Goal: Task Accomplishment & Management: Use online tool/utility

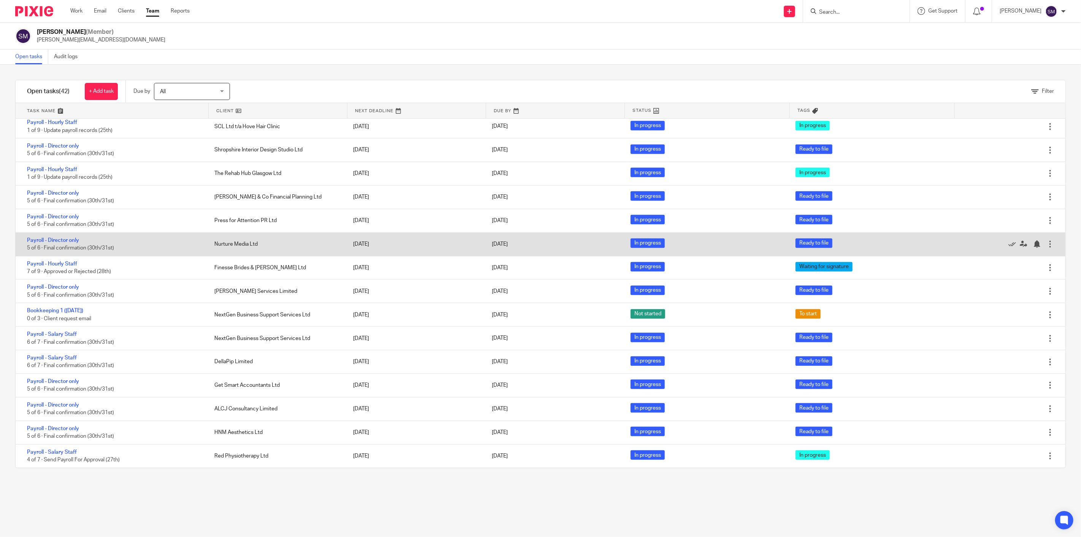
scroll to position [465, 0]
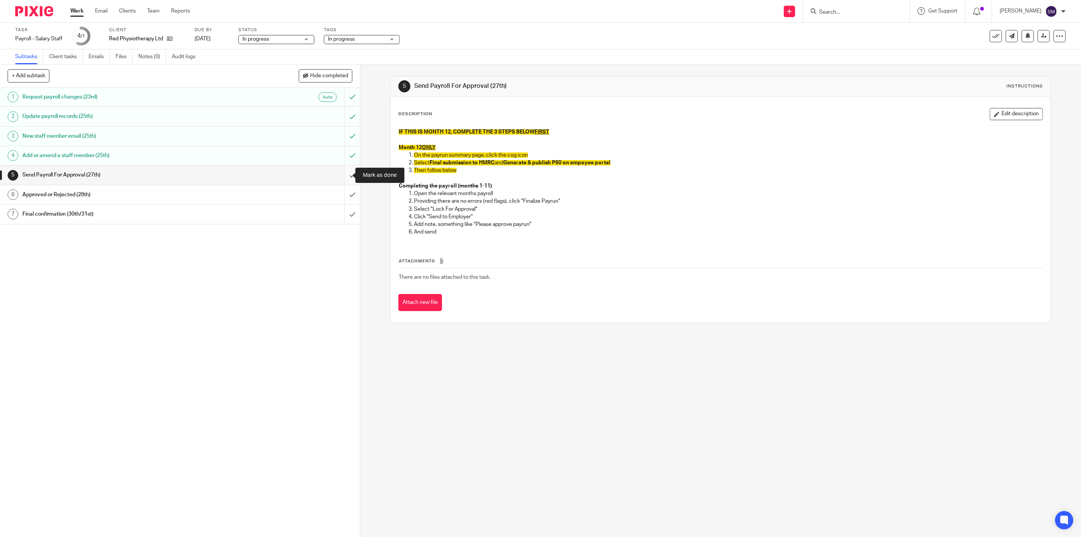
click at [347, 173] on input "submit" at bounding box center [180, 174] width 360 height 19
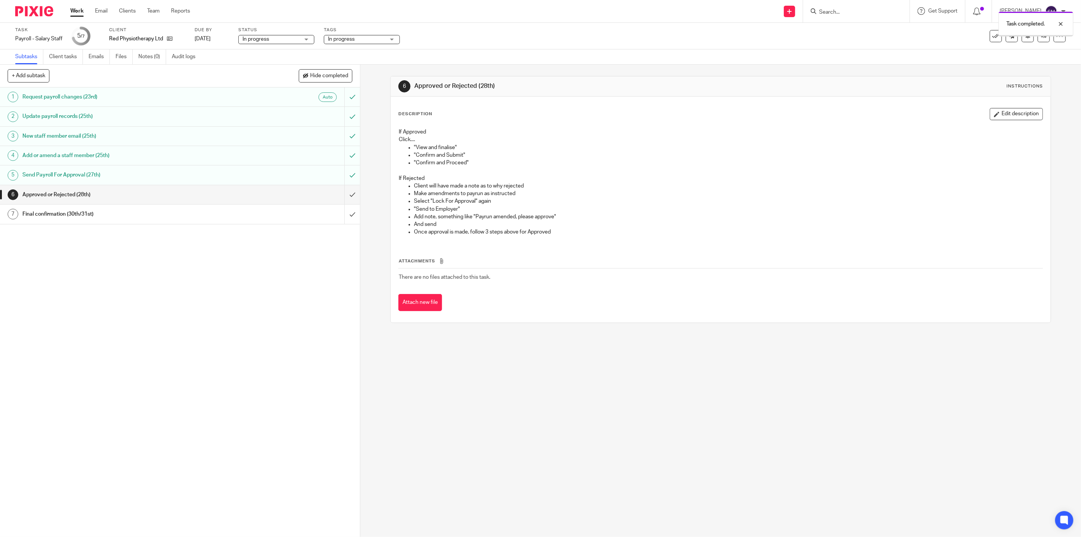
drag, startPoint x: 361, startPoint y: 46, endPoint x: 360, endPoint y: 40, distance: 6.3
click at [360, 41] on div "Task Payroll - Salary Staff Save Payroll - Salary Staff 5 /7 Client Red Physiot…" at bounding box center [540, 36] width 1081 height 27
click at [359, 40] on span "In progress" at bounding box center [356, 39] width 57 height 8
click at [364, 83] on span "In progress" at bounding box center [351, 82] width 27 height 5
checkbox input "false"
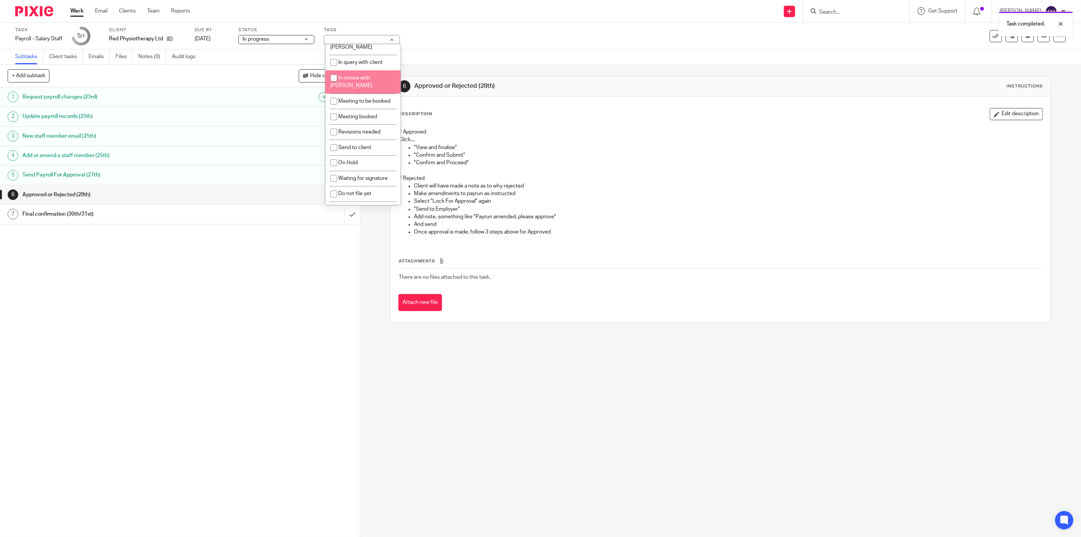
scroll to position [81, 0]
click at [364, 164] on li "Waiting for signature" at bounding box center [362, 172] width 75 height 16
checkbox input "true"
click at [306, 254] on div "1 Request payroll changes (23rd) Auto 2 Update payroll records (25th) 3 New sta…" at bounding box center [180, 311] width 360 height 449
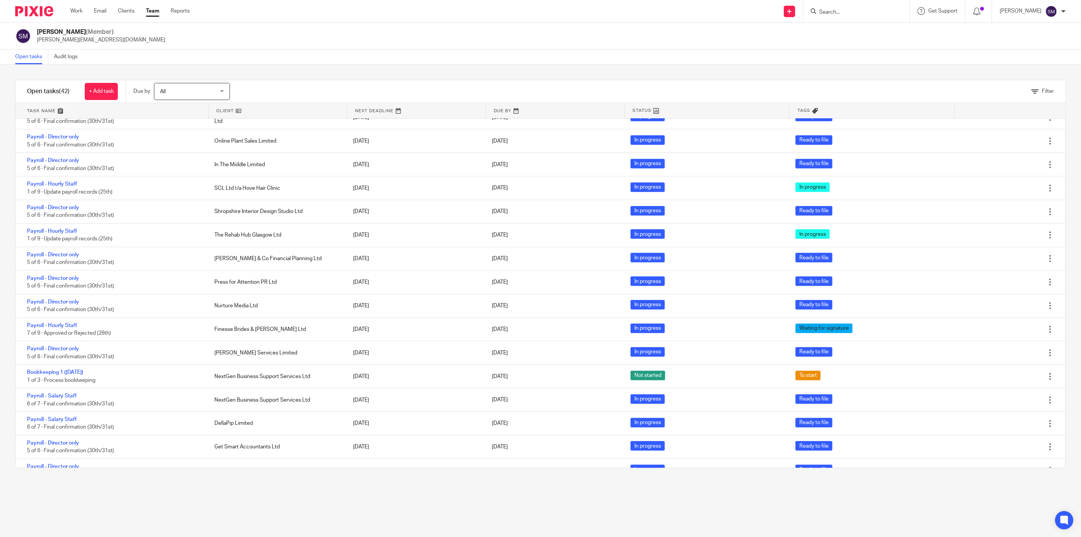
scroll to position [225, 0]
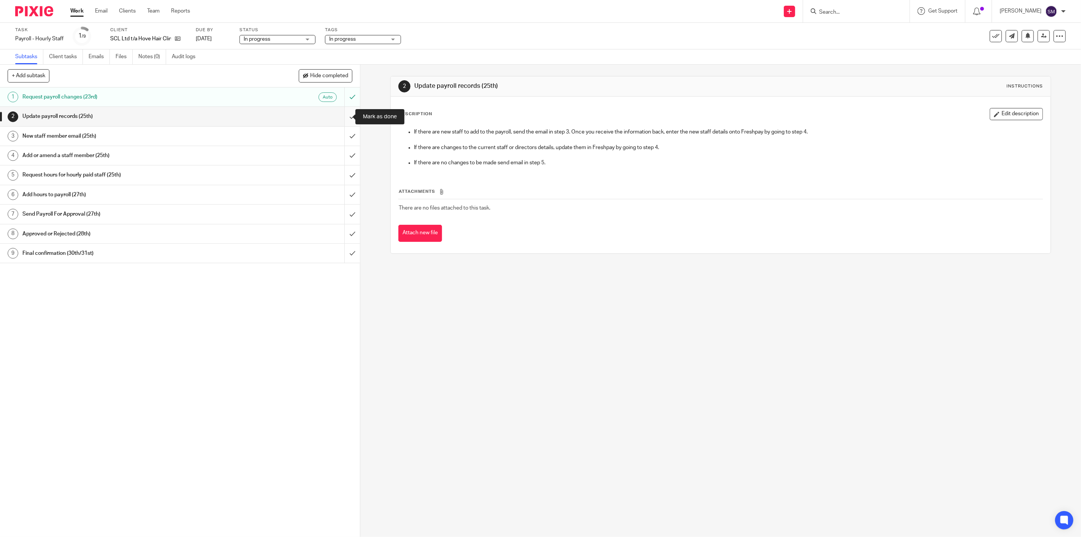
click at [347, 117] on input "submit" at bounding box center [180, 116] width 360 height 19
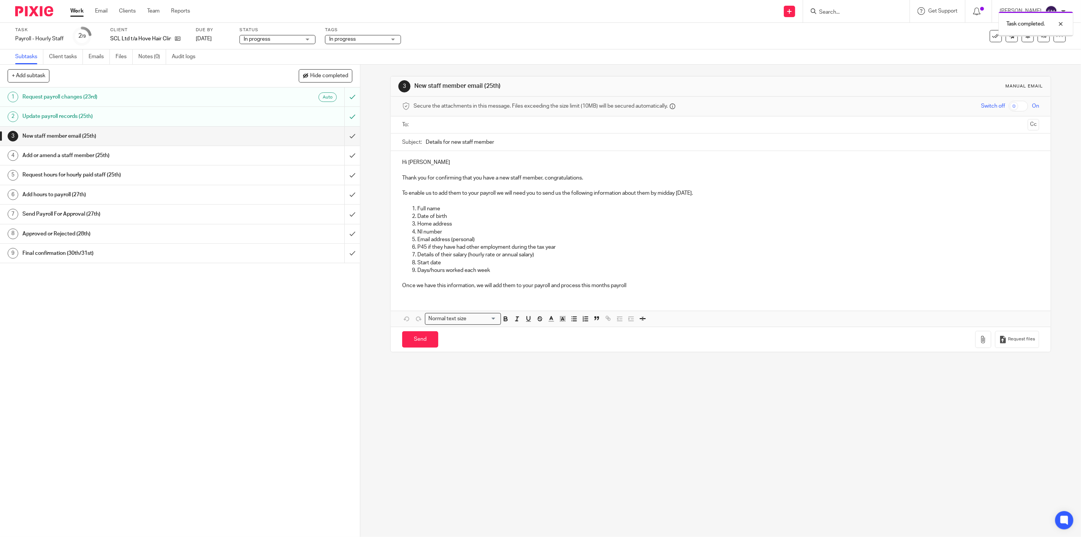
click at [345, 133] on input "submit" at bounding box center [180, 136] width 360 height 19
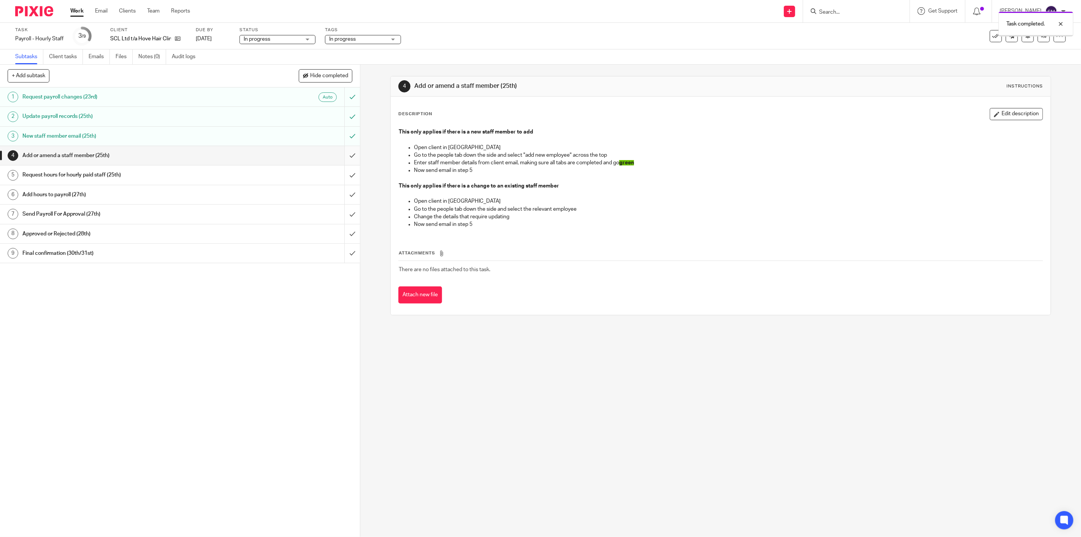
click at [345, 153] on input "submit" at bounding box center [180, 155] width 360 height 19
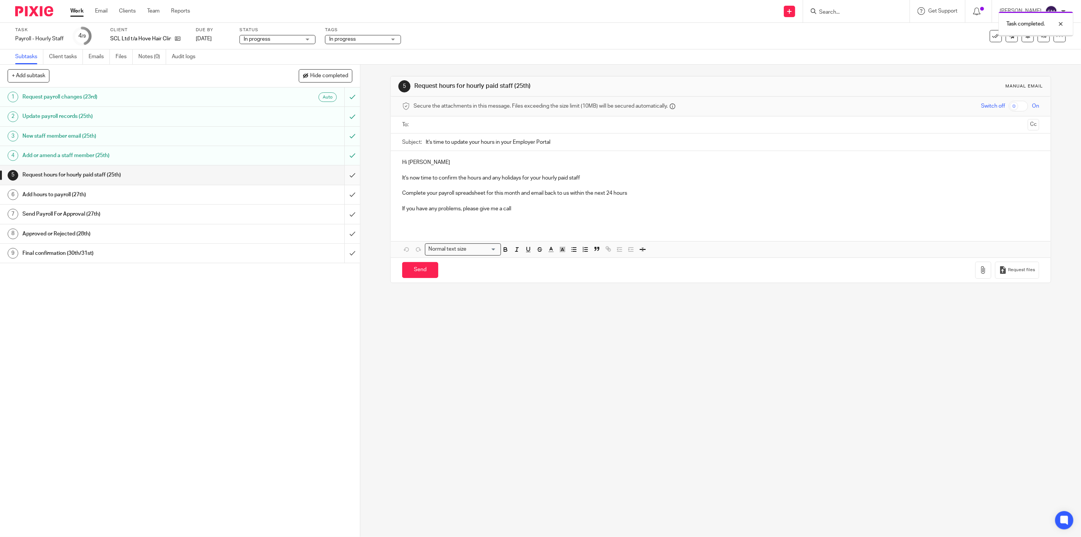
click at [345, 173] on input "submit" at bounding box center [180, 174] width 360 height 19
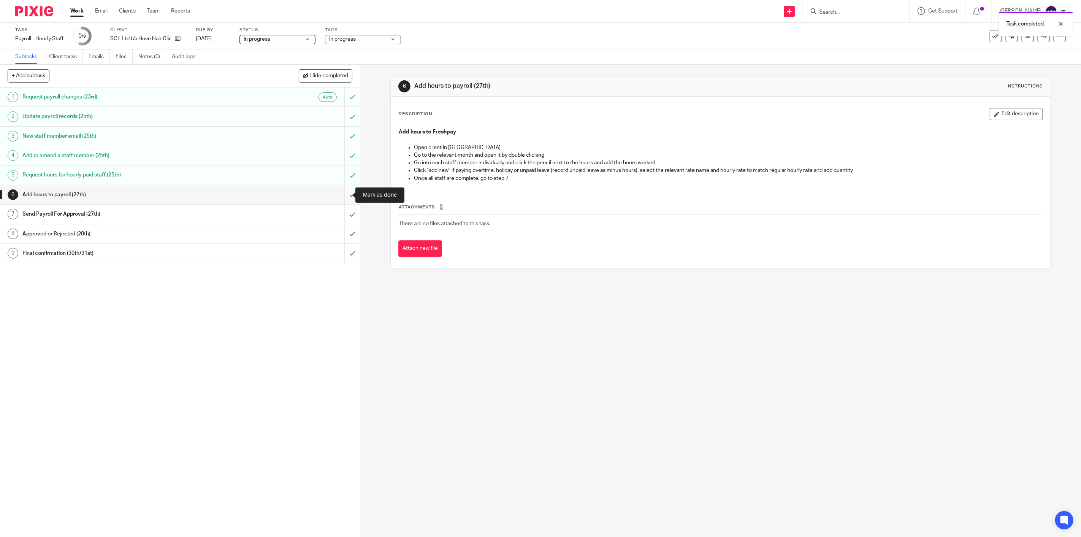
click at [343, 194] on input "submit" at bounding box center [180, 194] width 360 height 19
